Goal: Check status: Check status

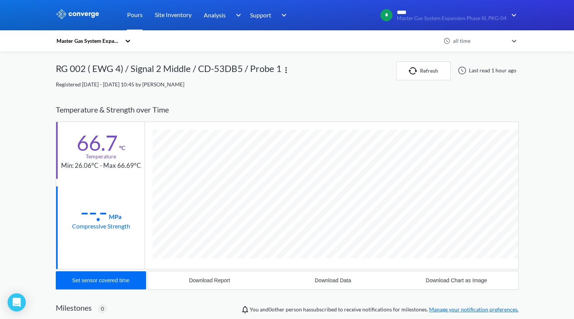
click at [129, 18] on link "Pours" at bounding box center [135, 15] width 16 height 30
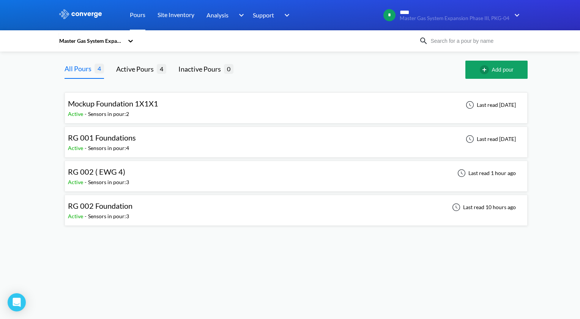
click at [182, 170] on div "RG 002 ( EWG 4) Active - Sensors in pour: 3 Last read 1 hour ago" at bounding box center [296, 176] width 456 height 24
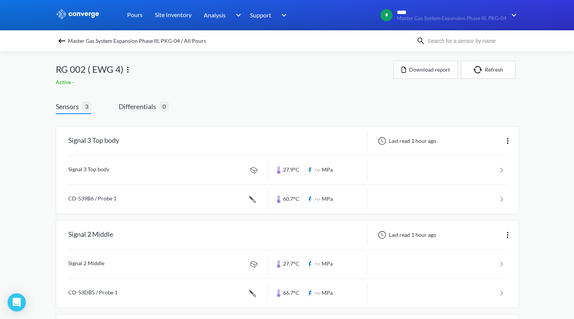
click at [266, 105] on div "Sensors 3 Differentials 0 Signal 3 Top body Last read 1 hour ago Signal 3 Top b…" at bounding box center [287, 259] width 463 height 316
click at [486, 69] on button "Refresh" at bounding box center [488, 70] width 55 height 18
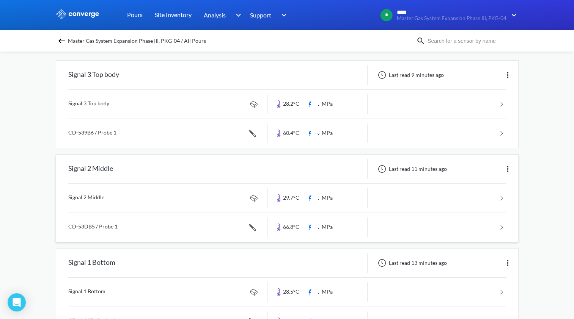
scroll to position [97, 0]
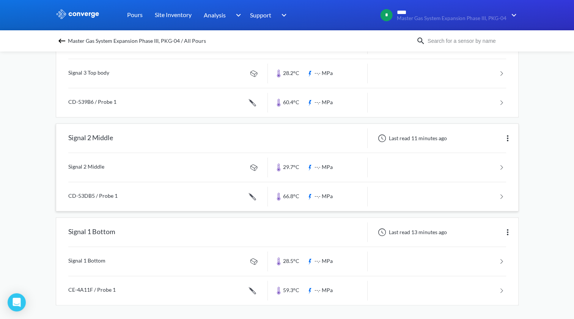
click at [301, 197] on link at bounding box center [287, 196] width 438 height 29
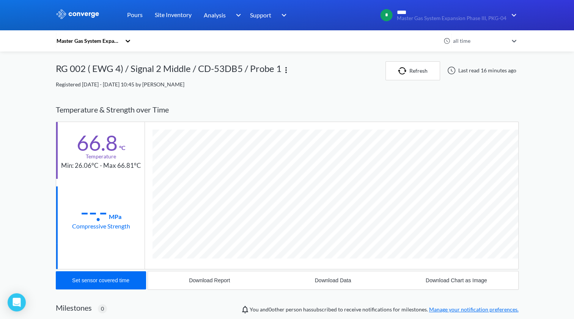
scroll to position [414, 463]
click at [544, 186] on div "MENU Master Gas System Expansion Phase III, PKG-04 Pours Site Inventory Analysi…" at bounding box center [287, 241] width 574 height 482
click at [546, 164] on div "MENU Master Gas System Expansion Phase III, PKG-04 Pours Site Inventory Analysi…" at bounding box center [287, 241] width 574 height 482
